Goal: Task Accomplishment & Management: Use online tool/utility

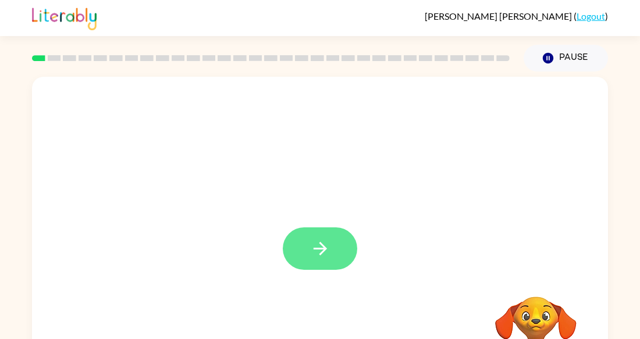
click at [323, 261] on button "button" at bounding box center [320, 248] width 74 height 42
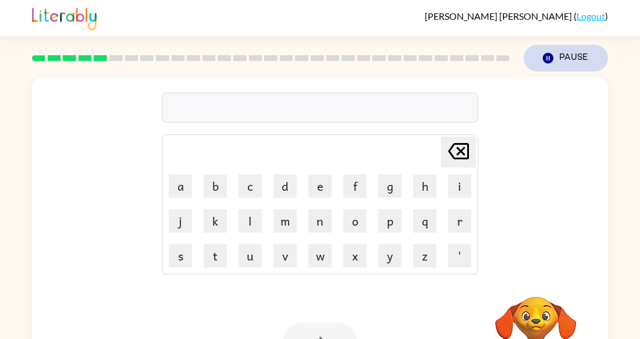
click at [581, 55] on button "Pause Pause" at bounding box center [566, 58] width 84 height 27
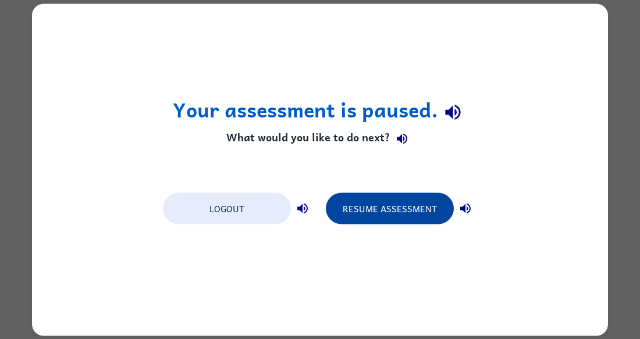
click at [367, 212] on button "Resume Assessment" at bounding box center [390, 208] width 128 height 31
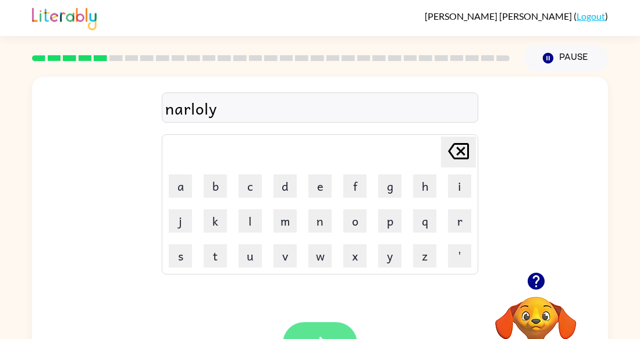
click at [335, 329] on button "button" at bounding box center [320, 343] width 74 height 42
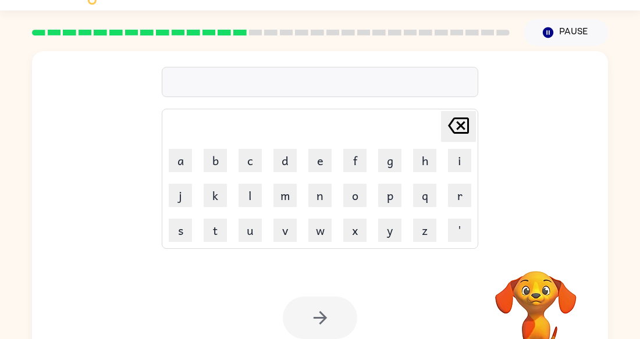
scroll to position [29, 0]
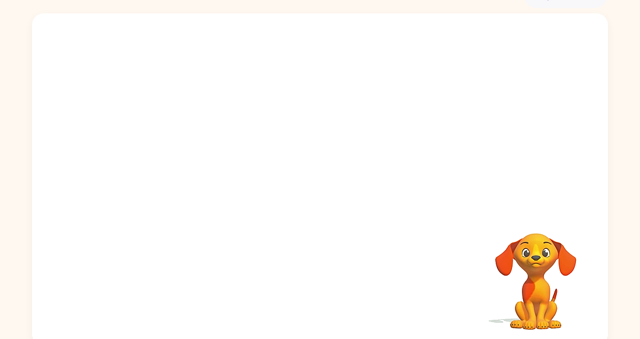
scroll to position [61, 0]
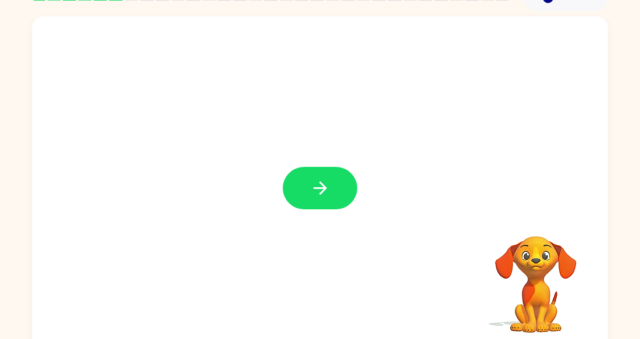
click at [328, 191] on icon "button" at bounding box center [320, 188] width 20 height 20
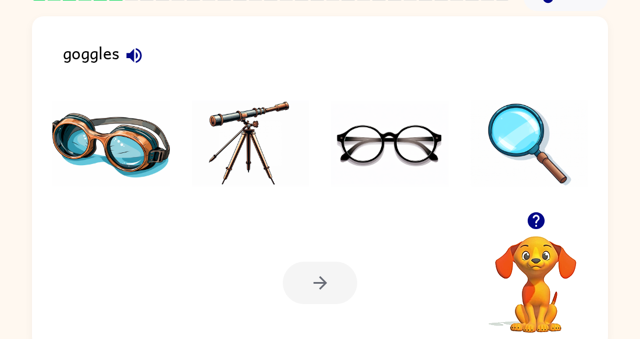
click at [70, 131] on img at bounding box center [111, 143] width 118 height 87
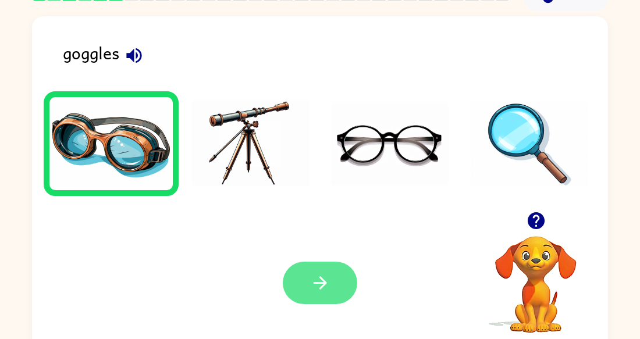
click at [307, 279] on button "button" at bounding box center [320, 283] width 74 height 42
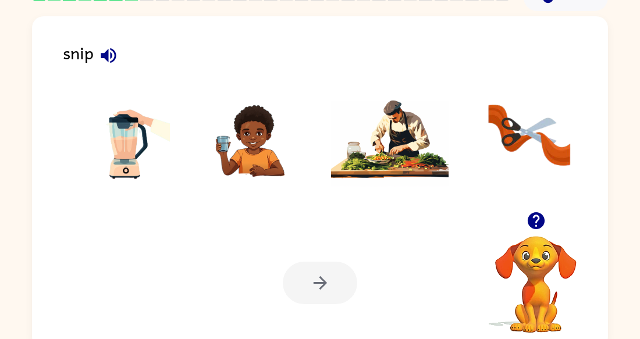
click at [501, 143] on img at bounding box center [530, 143] width 118 height 87
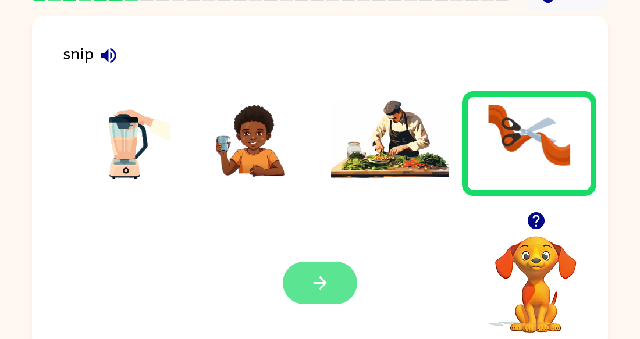
click at [318, 295] on button "button" at bounding box center [320, 283] width 74 height 42
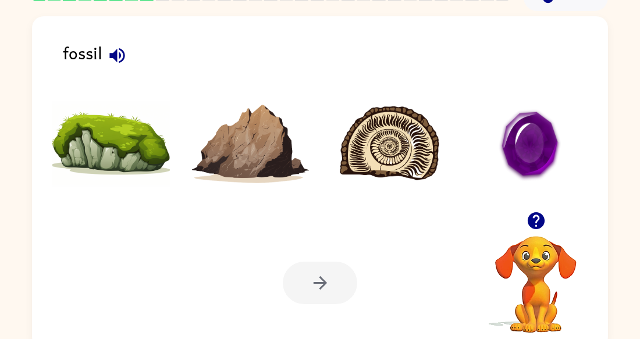
click at [262, 137] on img at bounding box center [251, 143] width 118 height 87
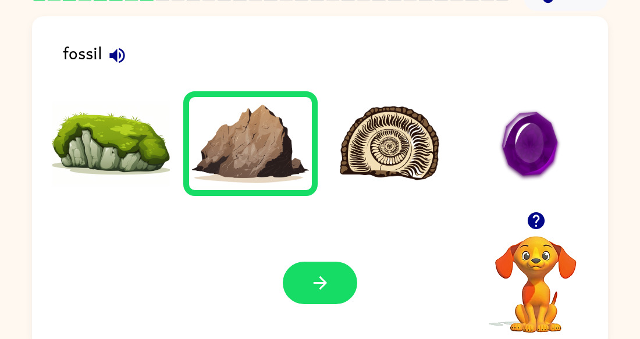
click at [403, 155] on img at bounding box center [390, 143] width 118 height 87
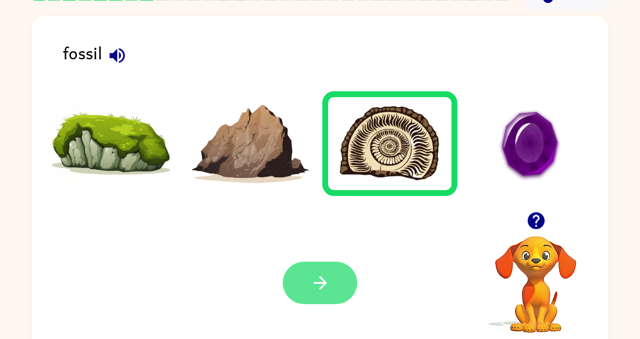
click at [322, 293] on button "button" at bounding box center [320, 283] width 74 height 42
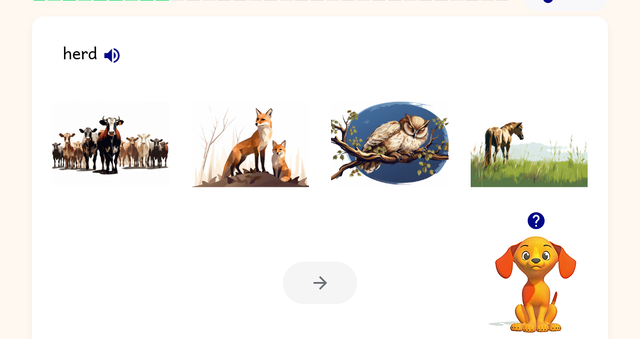
click at [84, 143] on img at bounding box center [111, 143] width 118 height 87
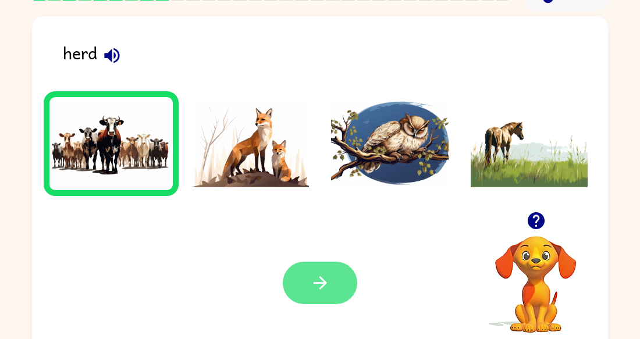
click at [326, 276] on icon "button" at bounding box center [320, 283] width 20 height 20
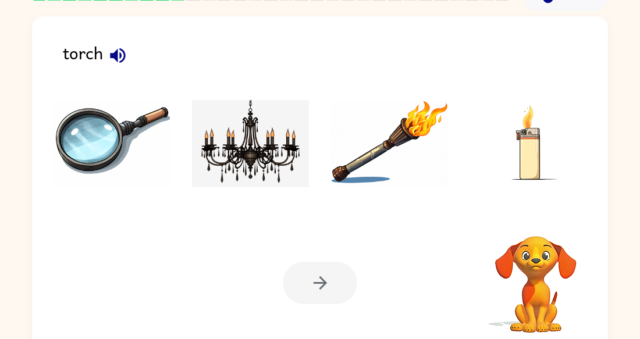
click at [373, 170] on img at bounding box center [390, 143] width 118 height 87
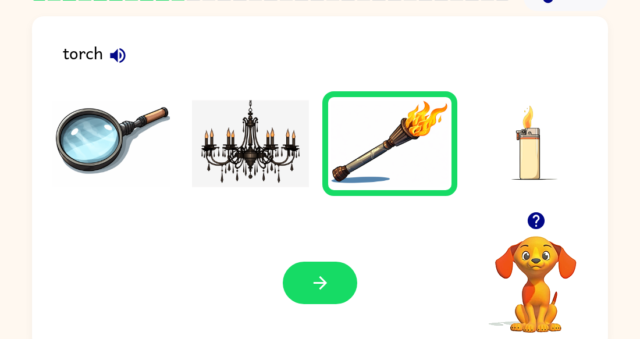
click at [314, 312] on div "Your browser must support playing .mp4 files to use Literably. Please try using…" at bounding box center [320, 283] width 576 height 131
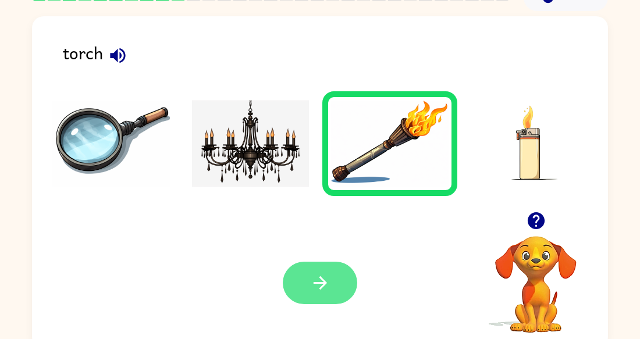
click at [317, 293] on button "button" at bounding box center [320, 283] width 74 height 42
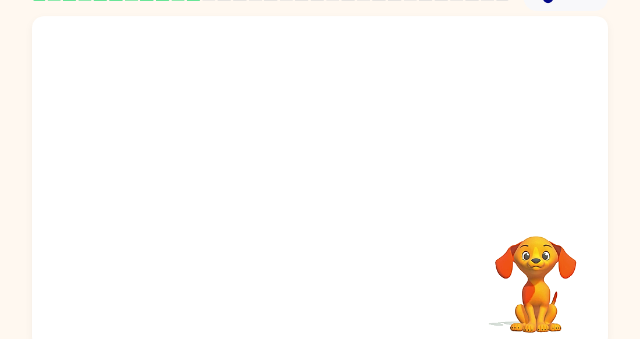
click at [193, 157] on video "Your browser must support playing .mp4 files to use Literably. Please try using…" at bounding box center [320, 113] width 576 height 195
click at [177, 158] on video "Your browser must support playing .mp4 files to use Literably. Please try using…" at bounding box center [320, 113] width 576 height 195
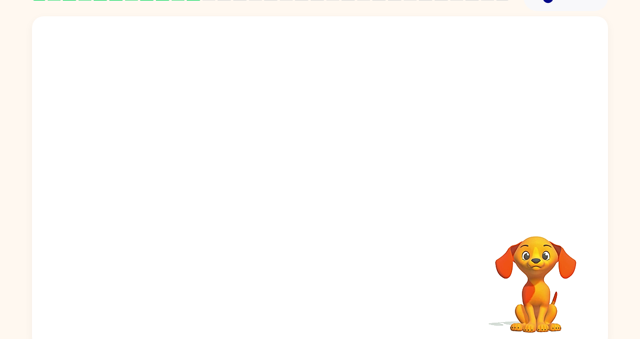
click at [177, 158] on video "Your browser must support playing .mp4 files to use Literably. Please try using…" at bounding box center [320, 113] width 576 height 195
click at [187, 160] on video "Your browser must support playing .mp4 files to use Literably. Please try using…" at bounding box center [320, 113] width 576 height 195
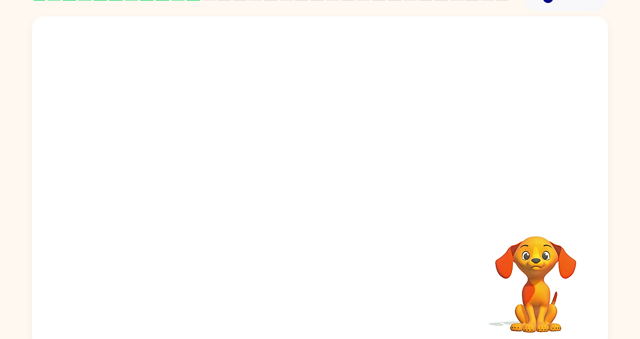
click at [187, 160] on video "Your browser must support playing .mp4 files to use Literably. Please try using…" at bounding box center [320, 113] width 576 height 195
click at [228, 143] on video "Your browser must support playing .mp4 files to use Literably. Please try using…" at bounding box center [320, 113] width 576 height 195
click at [187, 157] on video "Your browser must support playing .mp4 files to use Literably. Please try using…" at bounding box center [320, 113] width 576 height 195
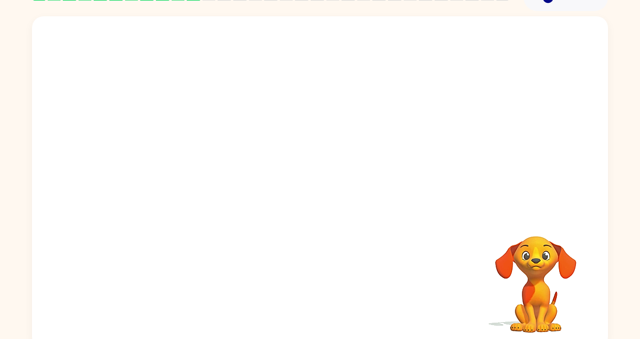
click at [187, 157] on video "Your browser must support playing .mp4 files to use Literably. Please try using…" at bounding box center [320, 113] width 576 height 195
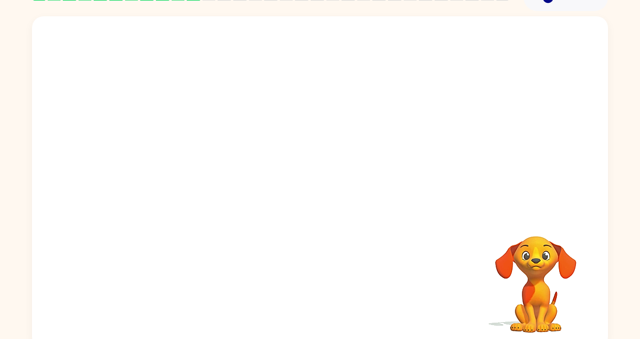
click at [187, 157] on video "Your browser must support playing .mp4 files to use Literably. Please try using…" at bounding box center [320, 113] width 576 height 195
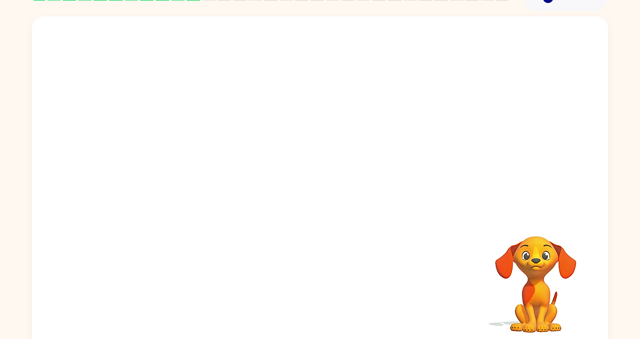
click at [187, 157] on video "Your browser must support playing .mp4 files to use Literably. Please try using…" at bounding box center [320, 113] width 576 height 195
click at [186, 157] on video "Your browser must support playing .mp4 files to use Literably. Please try using…" at bounding box center [320, 113] width 576 height 195
click at [179, 163] on video "Your browser must support playing .mp4 files to use Literably. Please try using…" at bounding box center [320, 113] width 576 height 195
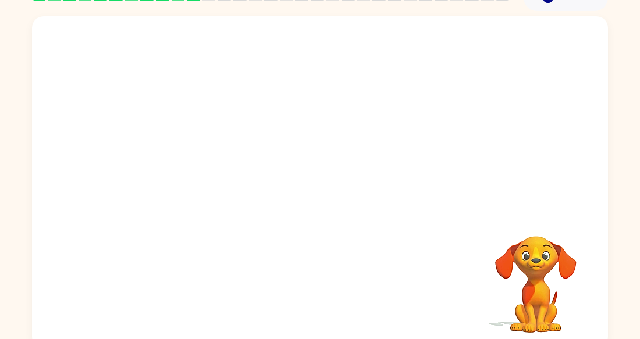
click at [179, 163] on video "Your browser must support playing .mp4 files to use Literably. Please try using…" at bounding box center [320, 113] width 576 height 195
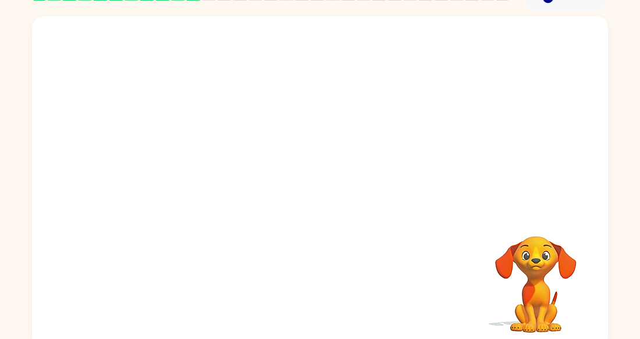
click at [179, 163] on video "Your browser must support playing .mp4 files to use Literably. Please try using…" at bounding box center [320, 113] width 576 height 195
